Goal: Check status: Check status

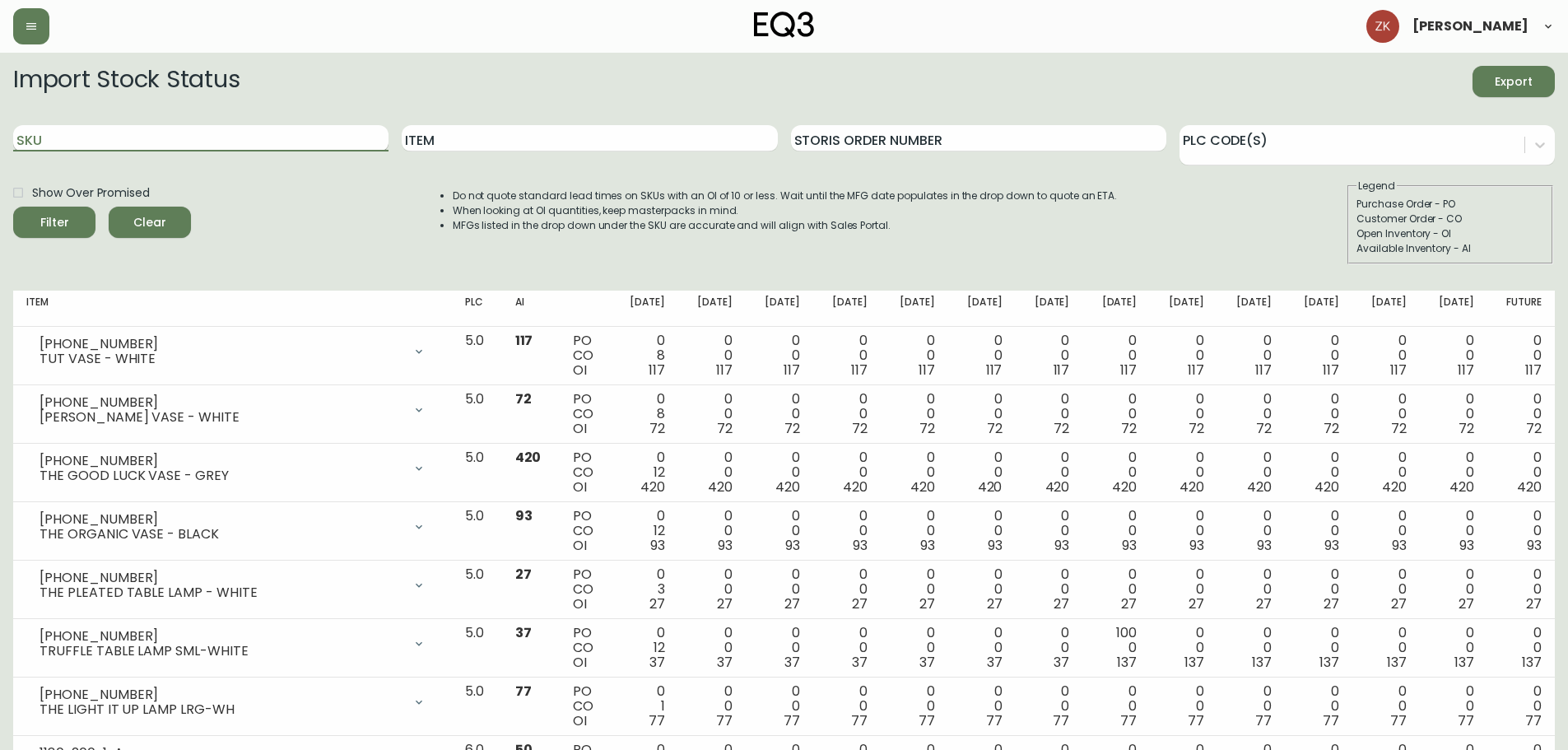
click at [189, 136] on input "SKU" at bounding box center [200, 138] width 375 height 27
type input "2020-111"
click at [13, 207] on button "Filter" at bounding box center [54, 223] width 82 height 31
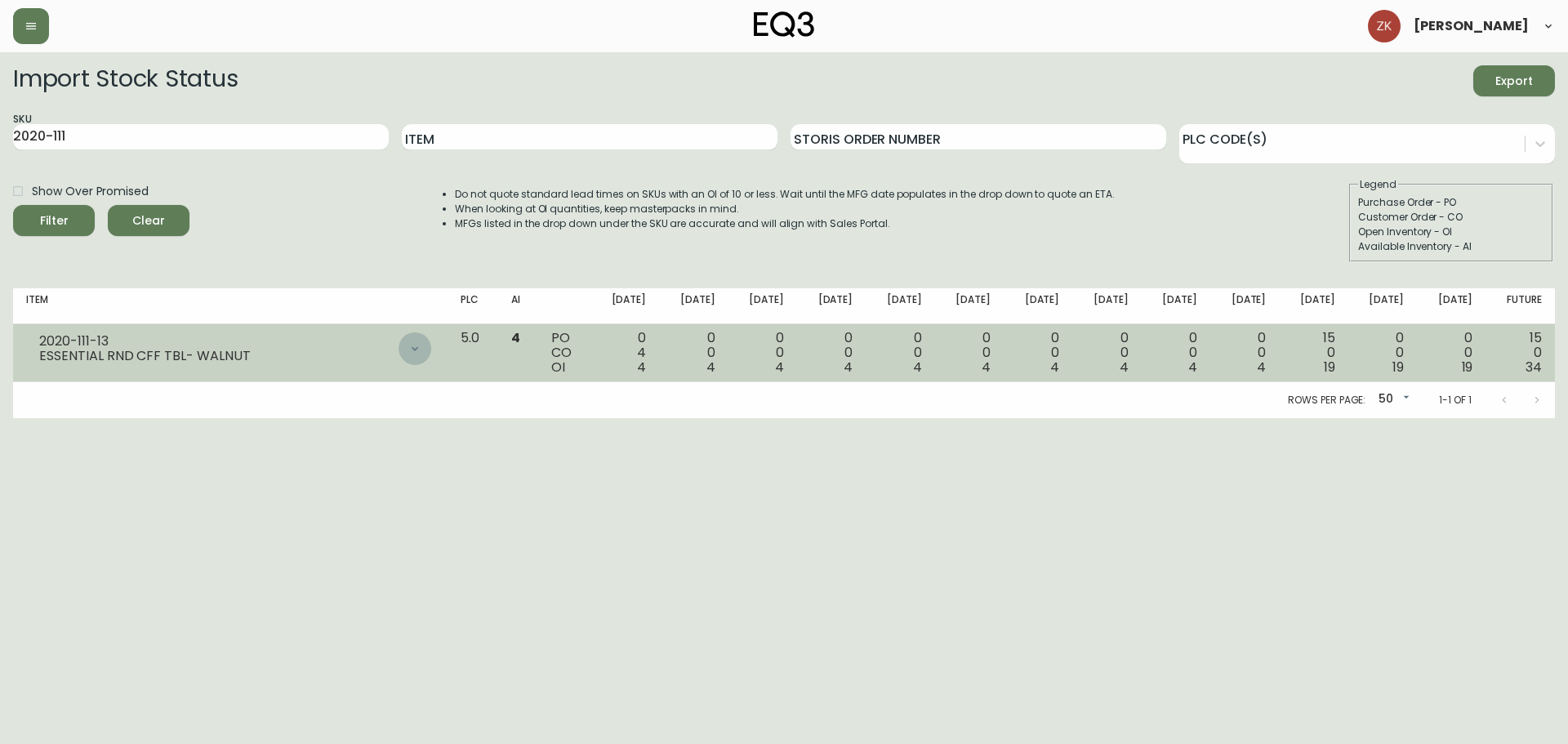
click at [421, 345] on icon at bounding box center [414, 348] width 13 height 13
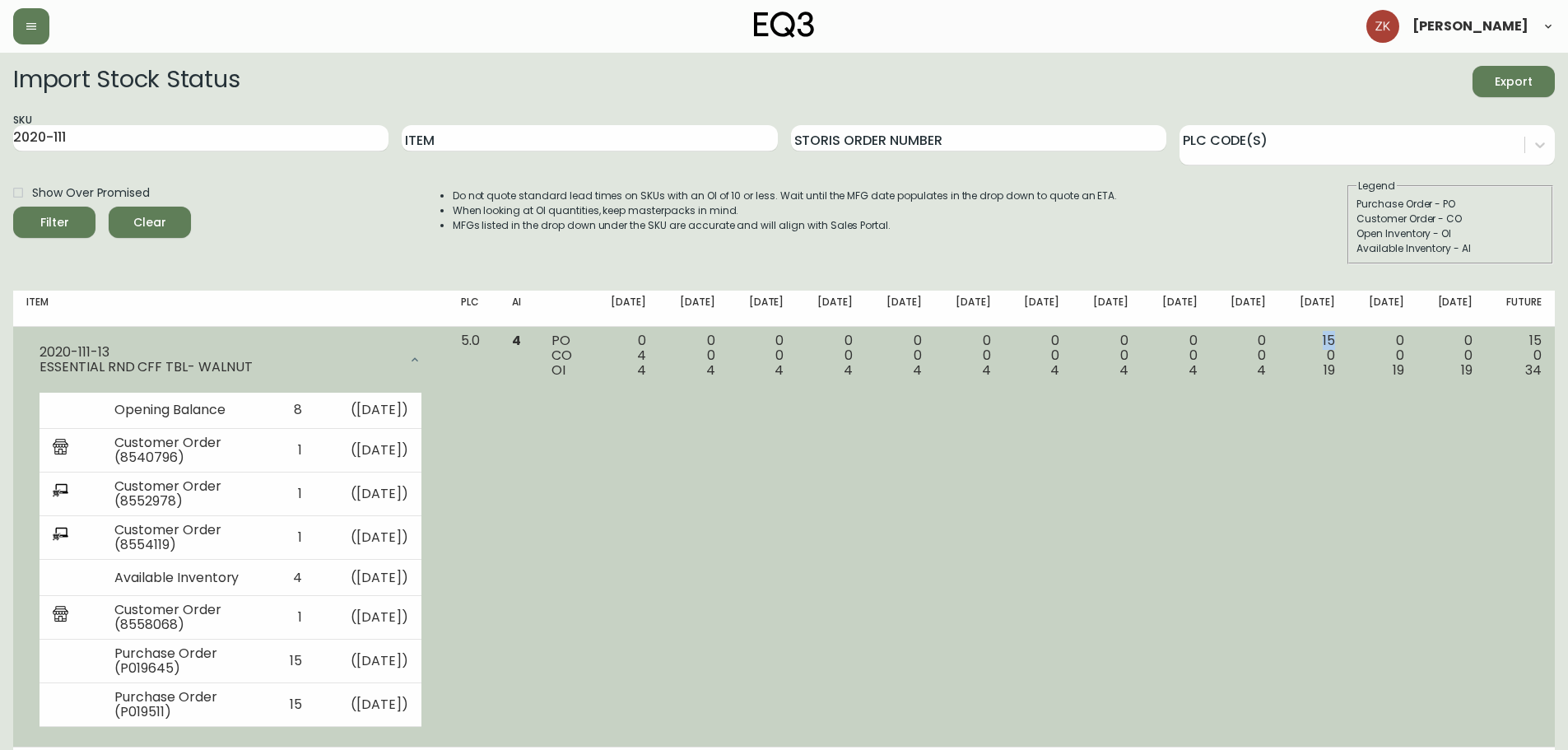
drag, startPoint x: 1349, startPoint y: 338, endPoint x: 1322, endPoint y: 340, distance: 27.1
click at [1322, 340] on td "15 0 19" at bounding box center [1314, 537] width 69 height 422
